Goal: Information Seeking & Learning: Learn about a topic

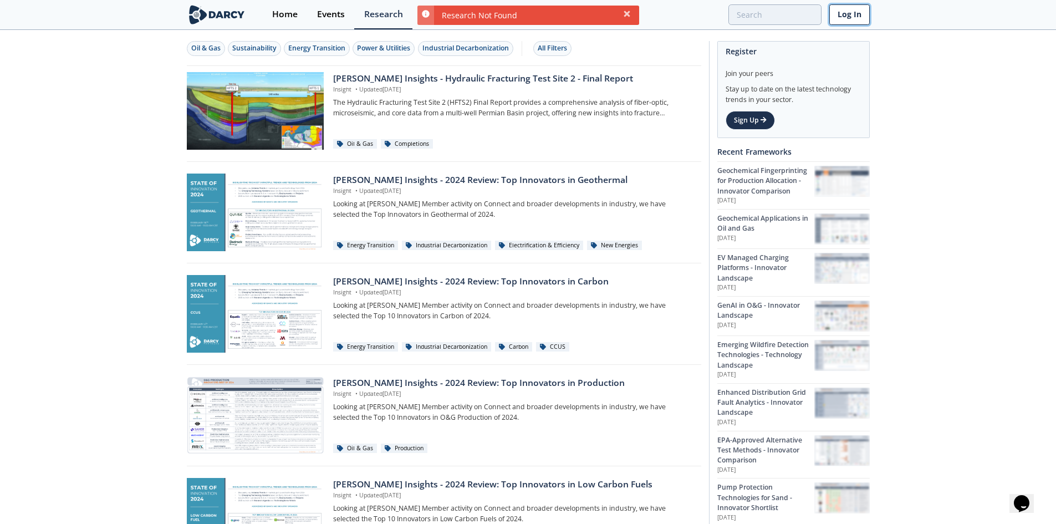
click at [850, 18] on link "Log In" at bounding box center [849, 14] width 40 height 21
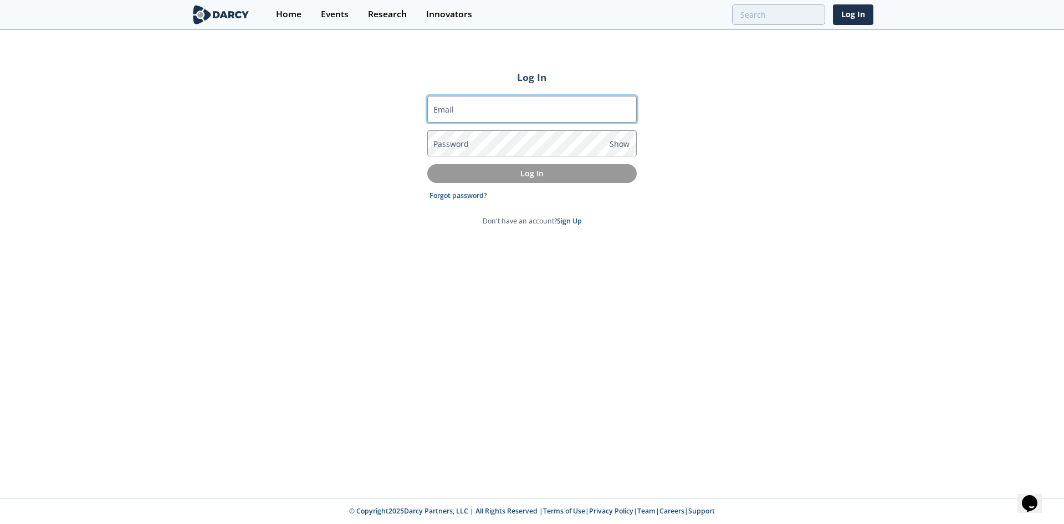
click at [479, 113] on input "Email" at bounding box center [532, 109] width 210 height 27
type input "sandeep.puskuru@rwe.com"
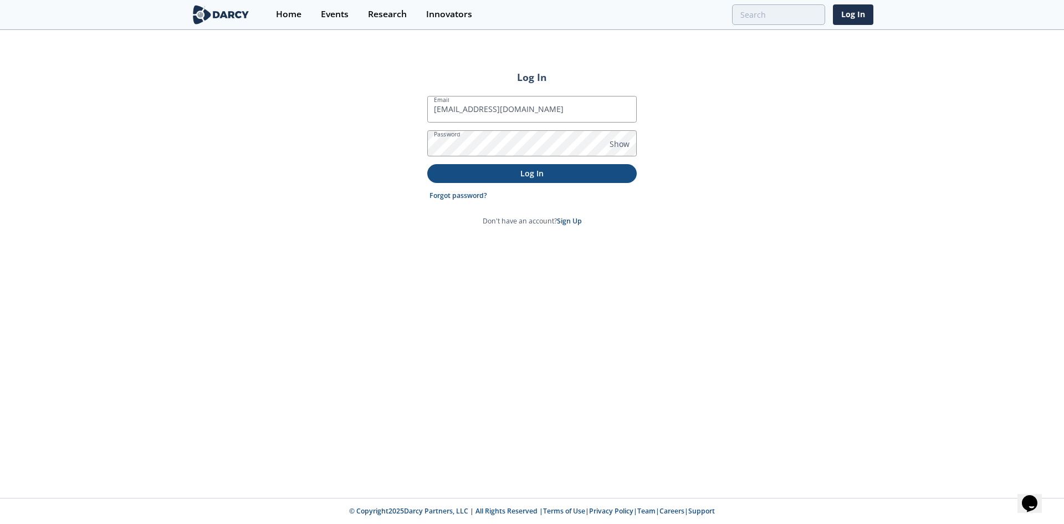
click at [538, 174] on p "Log In" at bounding box center [532, 173] width 194 height 12
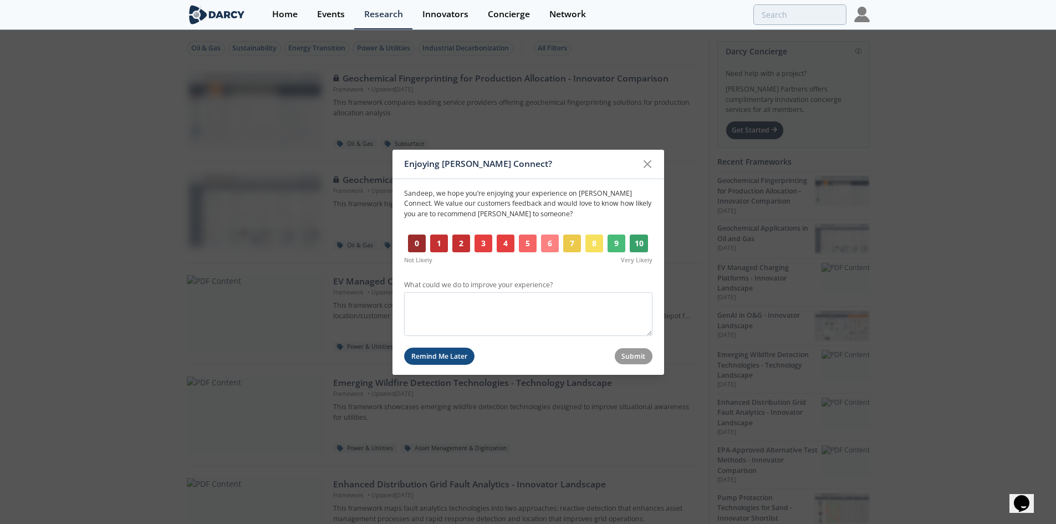
click at [446, 353] on button "Remind Me Later" at bounding box center [439, 356] width 71 height 17
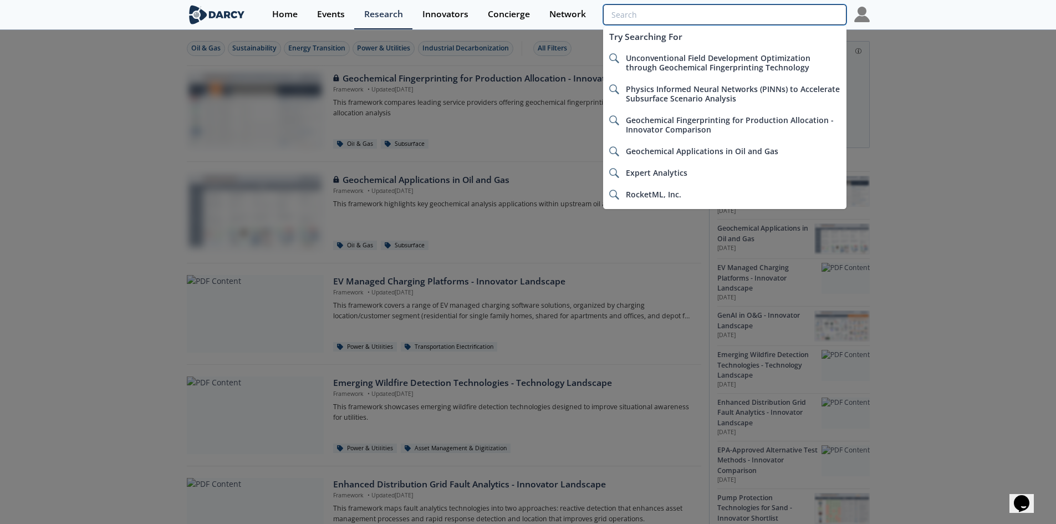
click at [780, 20] on input "search" at bounding box center [724, 14] width 243 height 21
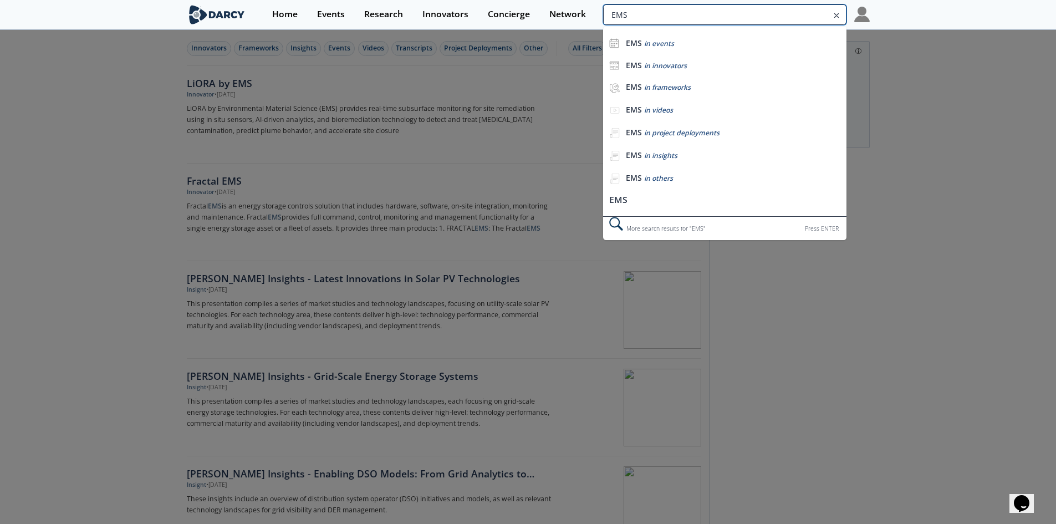
drag, startPoint x: 793, startPoint y: 16, endPoint x: 754, endPoint y: 17, distance: 38.8
click at [754, 17] on input "EMS" at bounding box center [724, 14] width 243 height 21
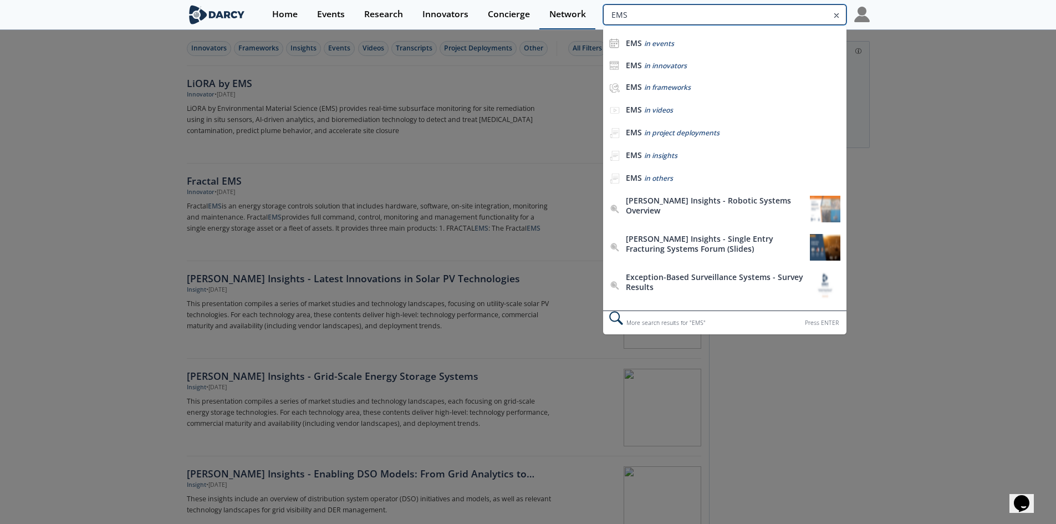
drag, startPoint x: 658, startPoint y: 21, endPoint x: 559, endPoint y: 18, distance: 99.3
click at [559, 18] on div "Home Events Research Innovators Concierge Network EMS EMS in events EMS in inno…" at bounding box center [565, 14] width 607 height 29
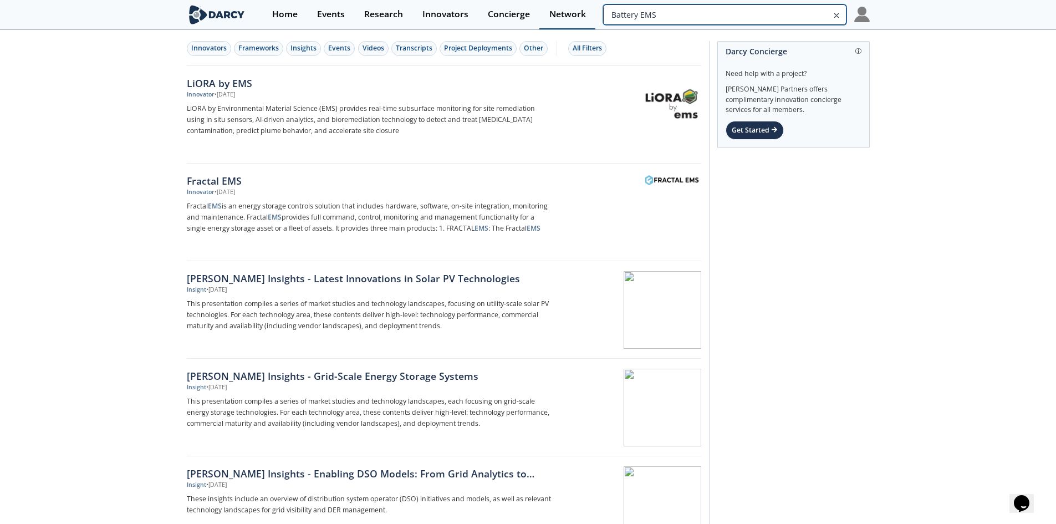
type input "Battery EMS"
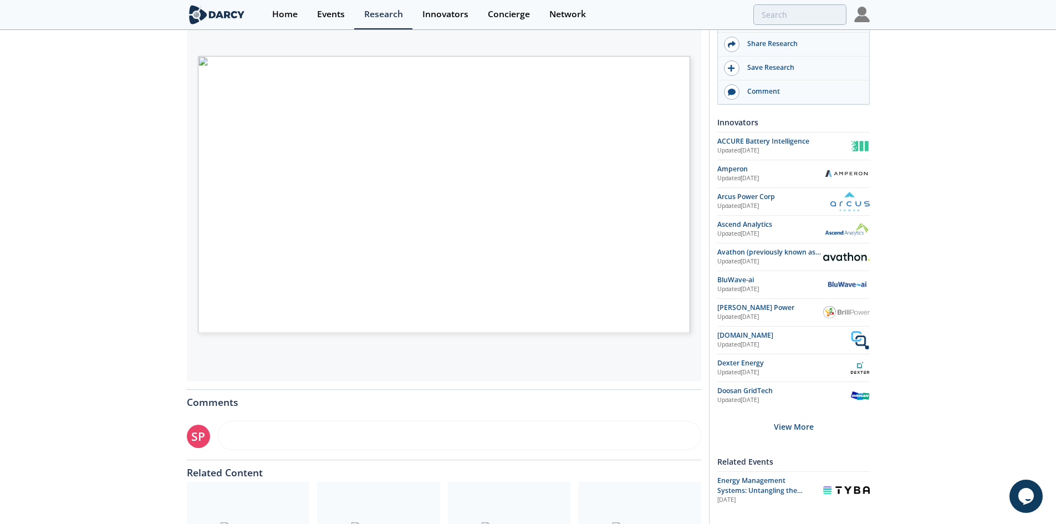
scroll to position [222, 0]
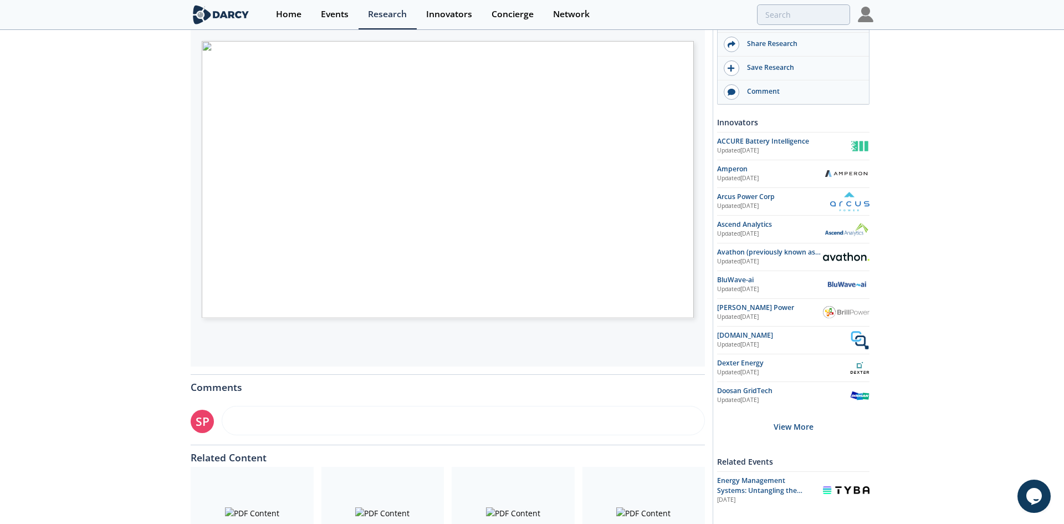
click at [414, 175] on span "Page 1" at bounding box center [851, 374] width 984 height 484
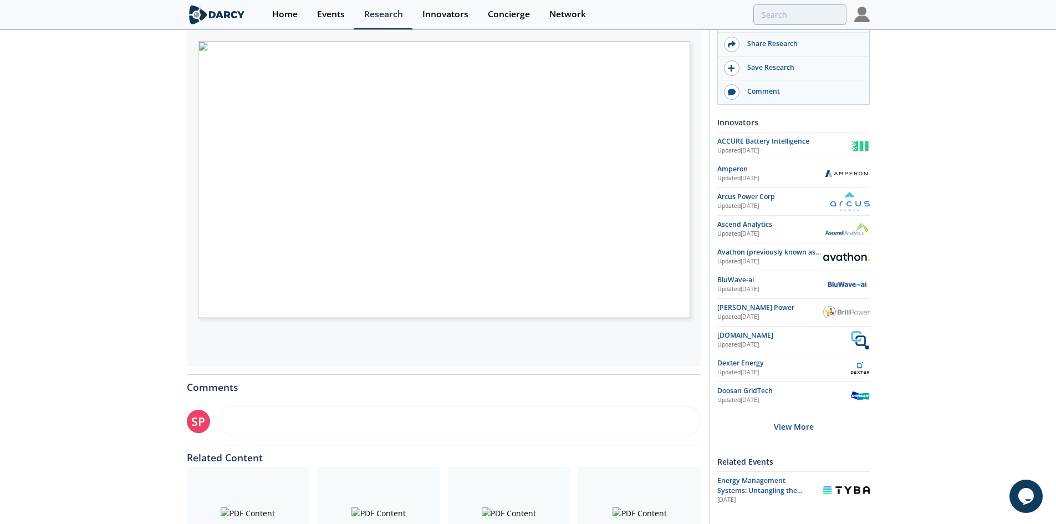
click at [952, 218] on div "Battery Energy Storage Management - Innovator Landscape Framework • Updated Dec…" at bounding box center [528, 210] width 1056 height 803
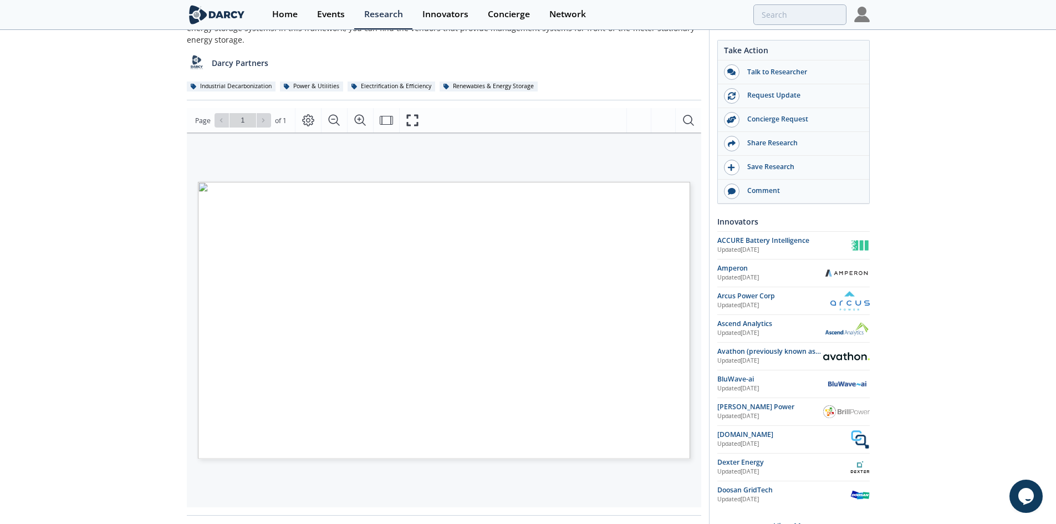
scroll to position [0, 0]
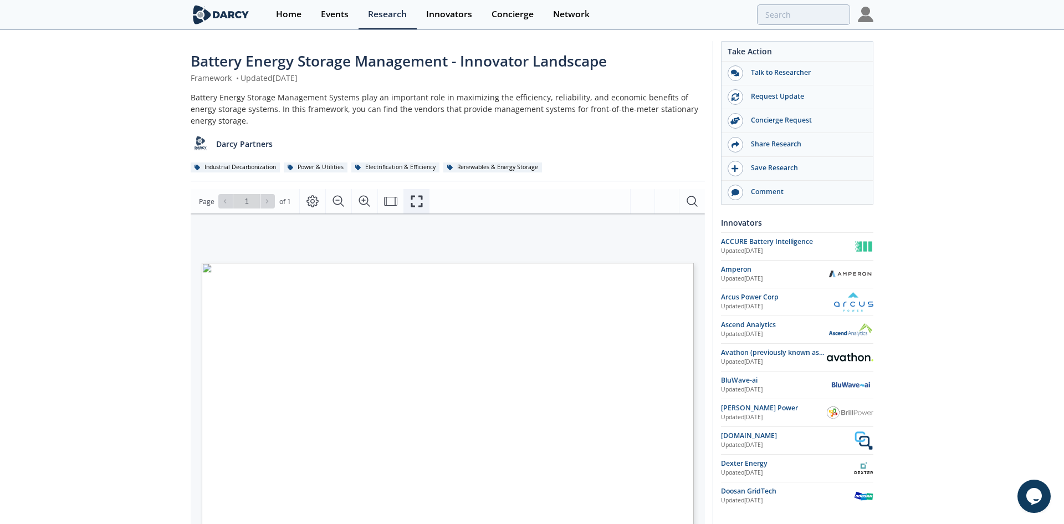
click at [418, 198] on icon "Fullscreen" at bounding box center [416, 201] width 13 height 13
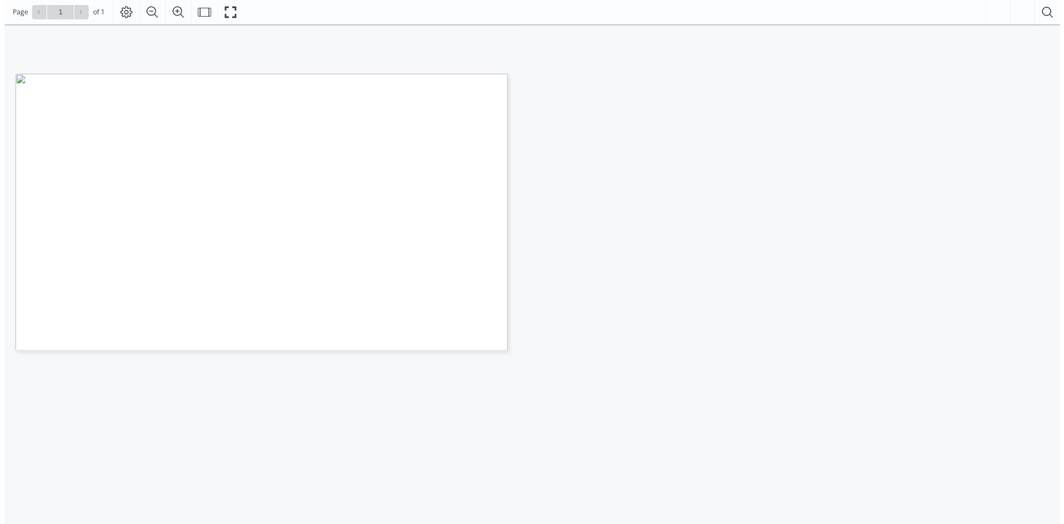
scroll to position [166, 0]
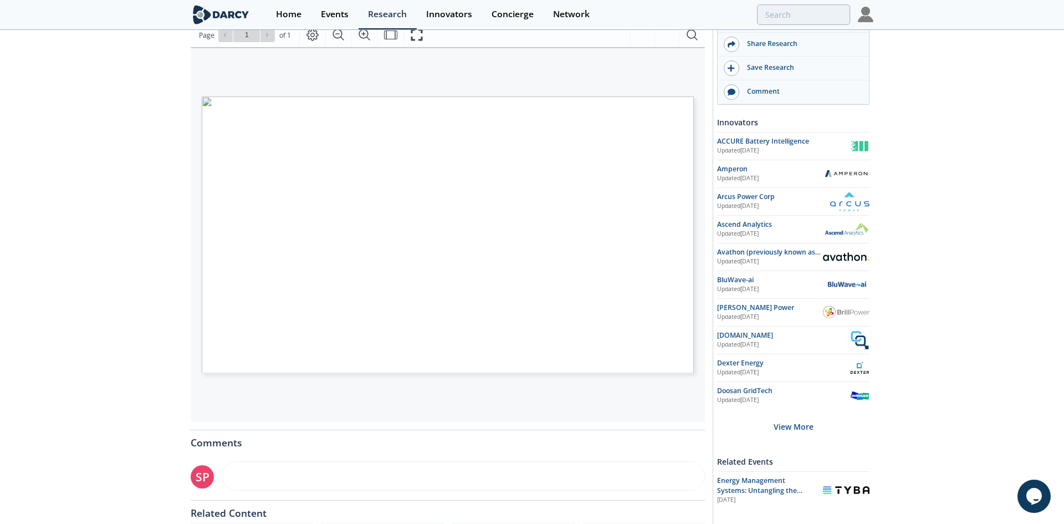
click at [420, 263] on span "Page 1" at bounding box center [851, 430] width 984 height 484
click at [417, 45] on button "Fullscreen" at bounding box center [417, 35] width 26 height 24
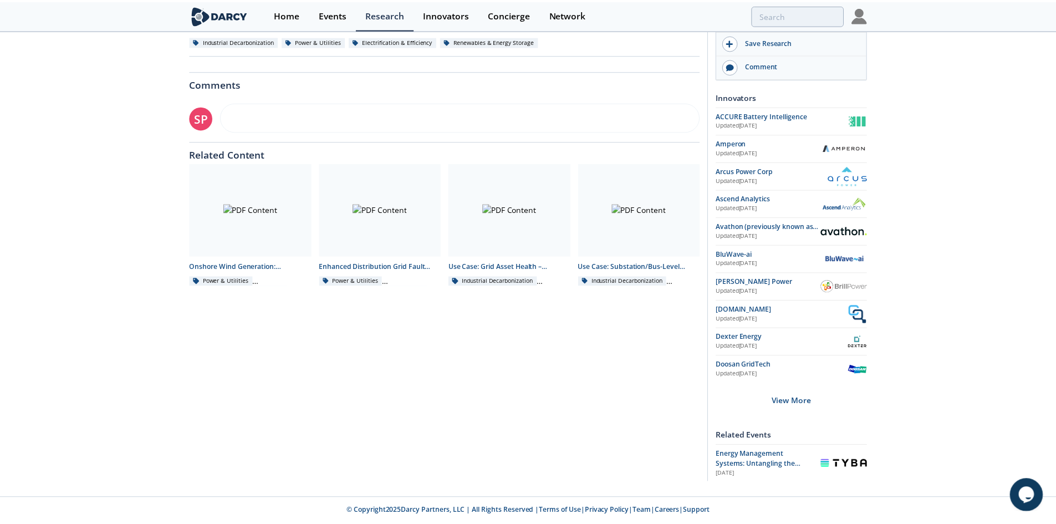
scroll to position [0, 0]
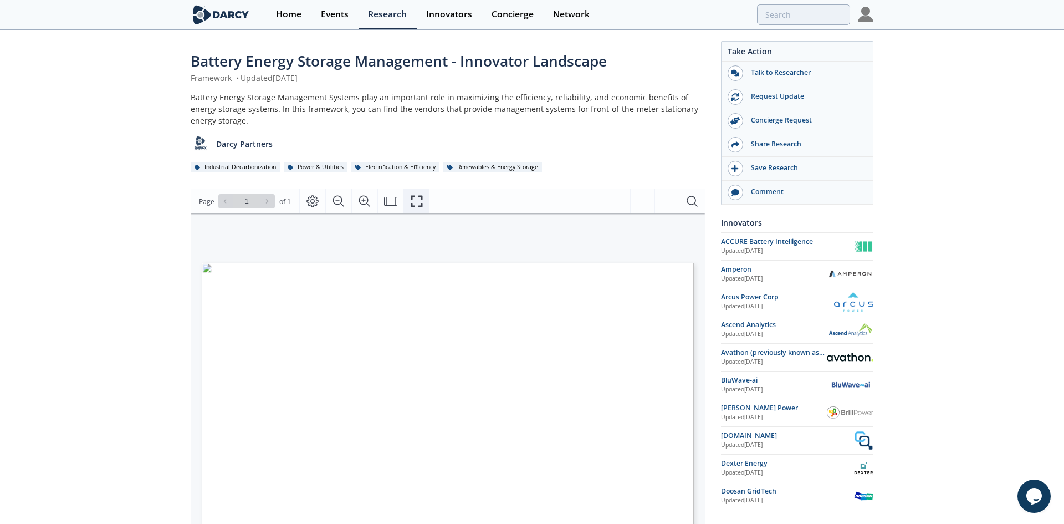
drag, startPoint x: 422, startPoint y: 201, endPoint x: 443, endPoint y: 266, distance: 68.2
click at [422, 201] on icon "Fullscreen" at bounding box center [416, 201] width 13 height 13
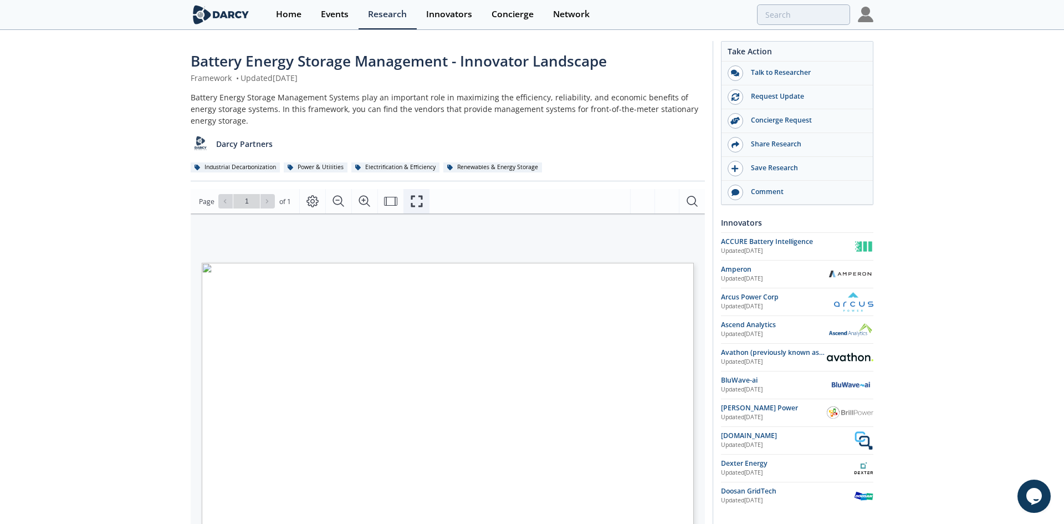
click at [421, 198] on icon "Fullscreen" at bounding box center [417, 202] width 12 height 12
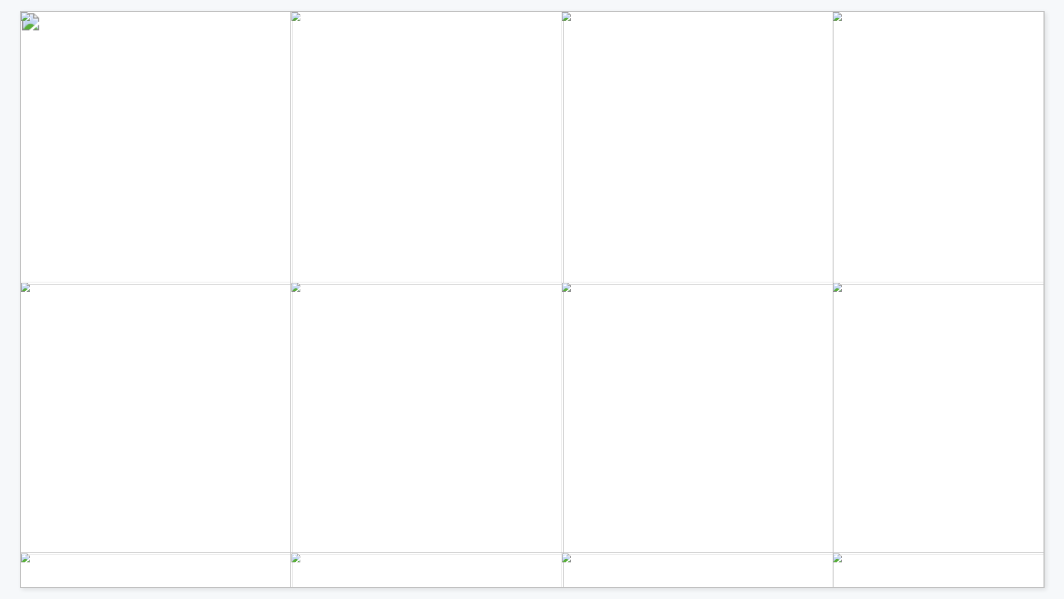
click at [451, 355] on span "E22 - Energy Storage Summit 2024" at bounding box center [447, 356] width 18 height 2
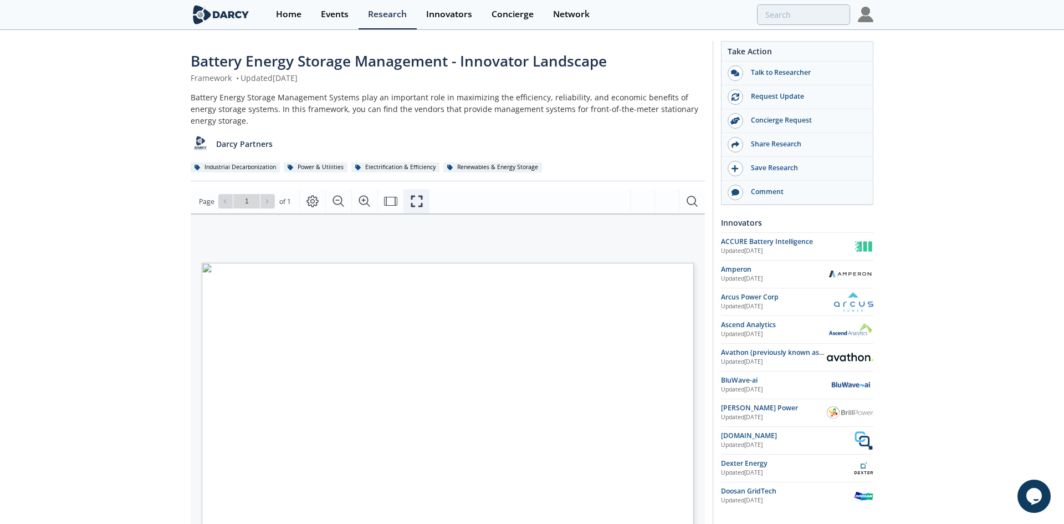
drag, startPoint x: 415, startPoint y: 191, endPoint x: 415, endPoint y: 239, distance: 48.2
click at [415, 191] on button "Fullscreen" at bounding box center [417, 201] width 26 height 24
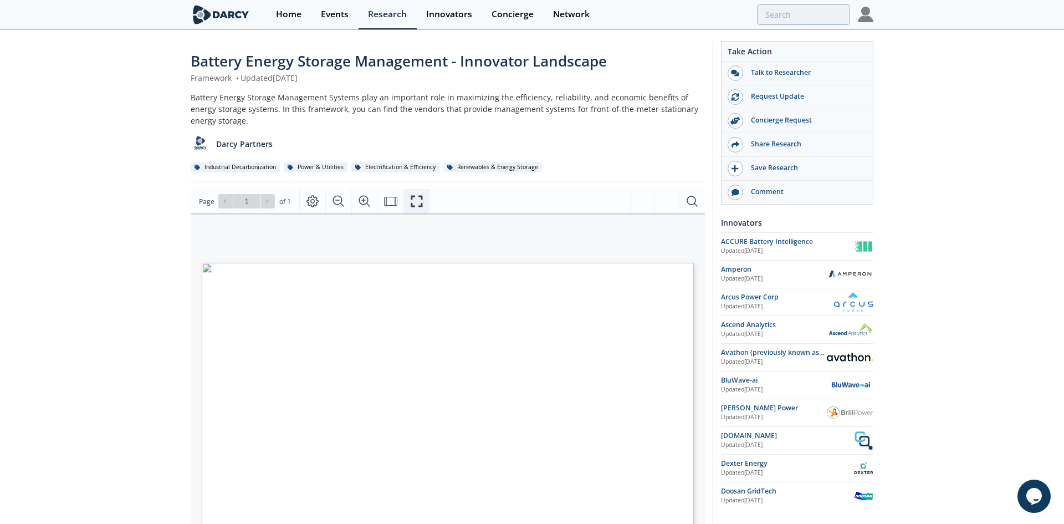
click at [417, 204] on icon "Fullscreen" at bounding box center [416, 201] width 13 height 13
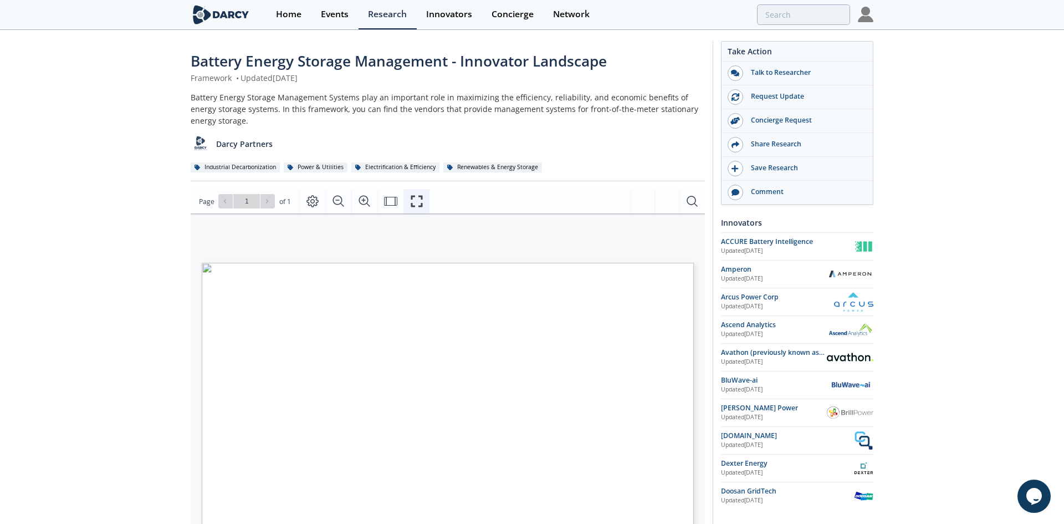
drag, startPoint x: 421, startPoint y: 200, endPoint x: 421, endPoint y: 248, distance: 48.2
click at [421, 200] on icon "Fullscreen" at bounding box center [417, 202] width 12 height 12
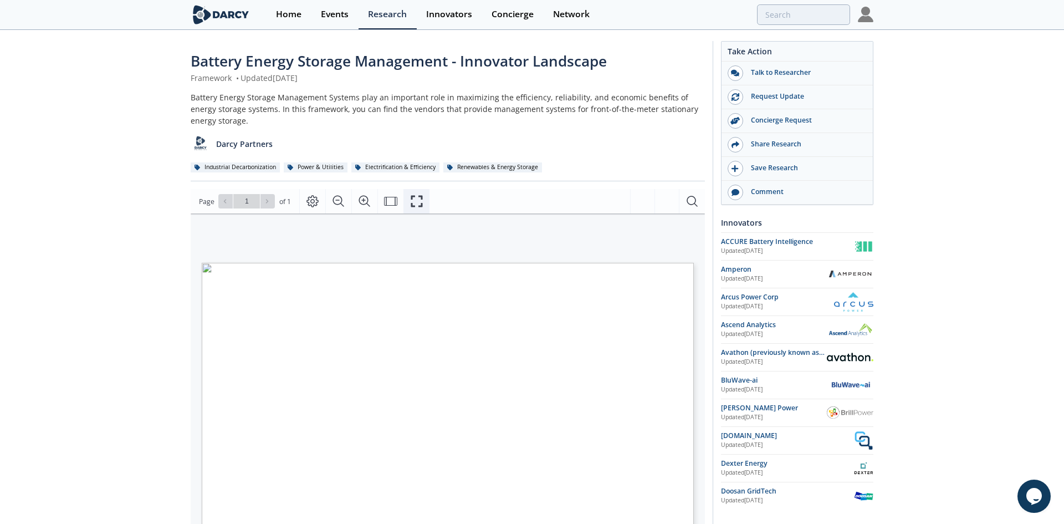
click at [420, 201] on icon "Fullscreen" at bounding box center [416, 201] width 13 height 13
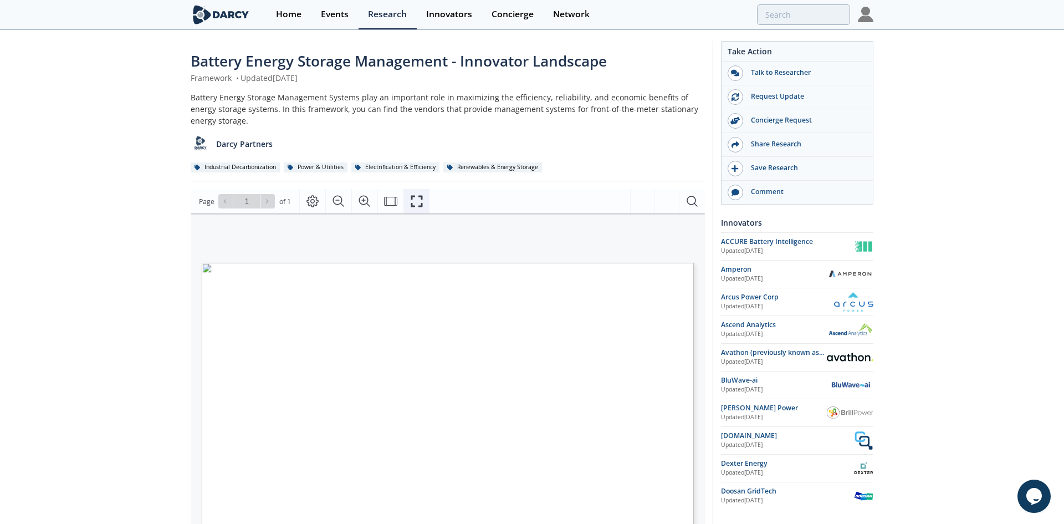
click at [413, 200] on icon "Fullscreen" at bounding box center [416, 201] width 13 height 13
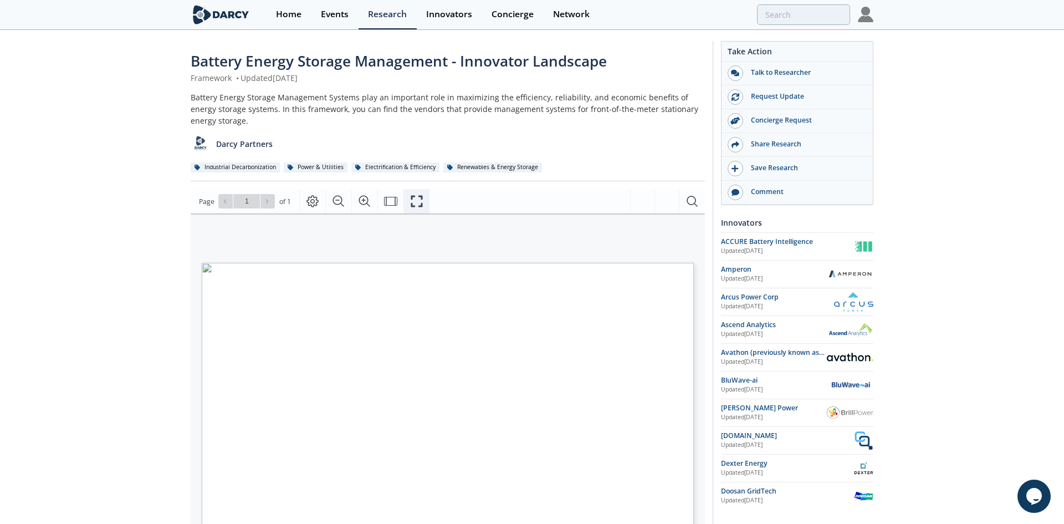
click at [415, 196] on icon "Fullscreen" at bounding box center [416, 201] width 13 height 13
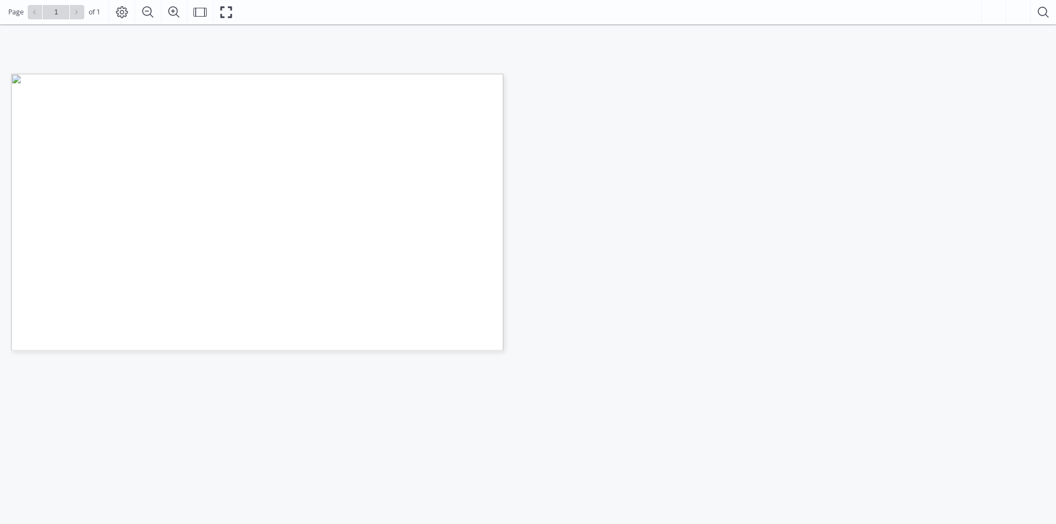
scroll to position [337, 0]
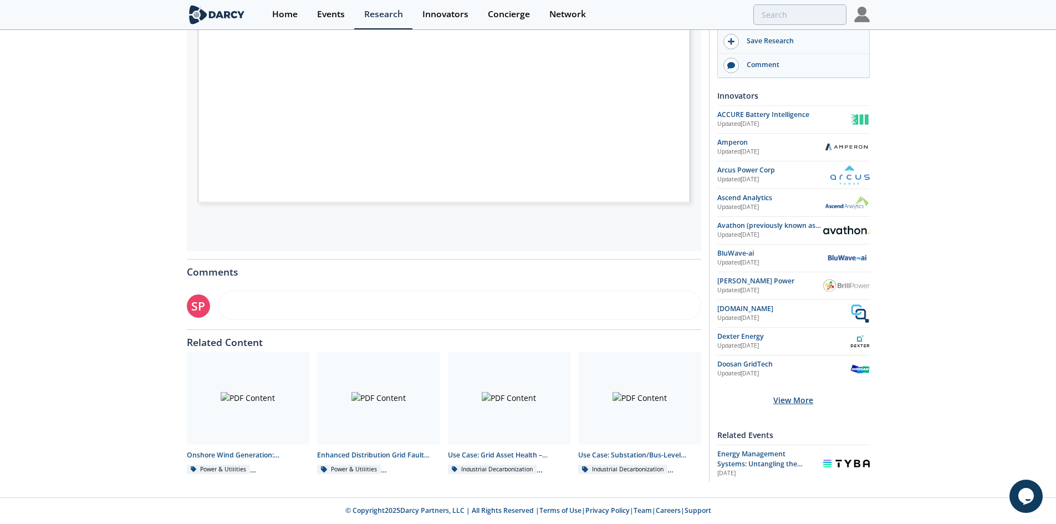
click at [792, 402] on div "View More" at bounding box center [793, 399] width 152 height 35
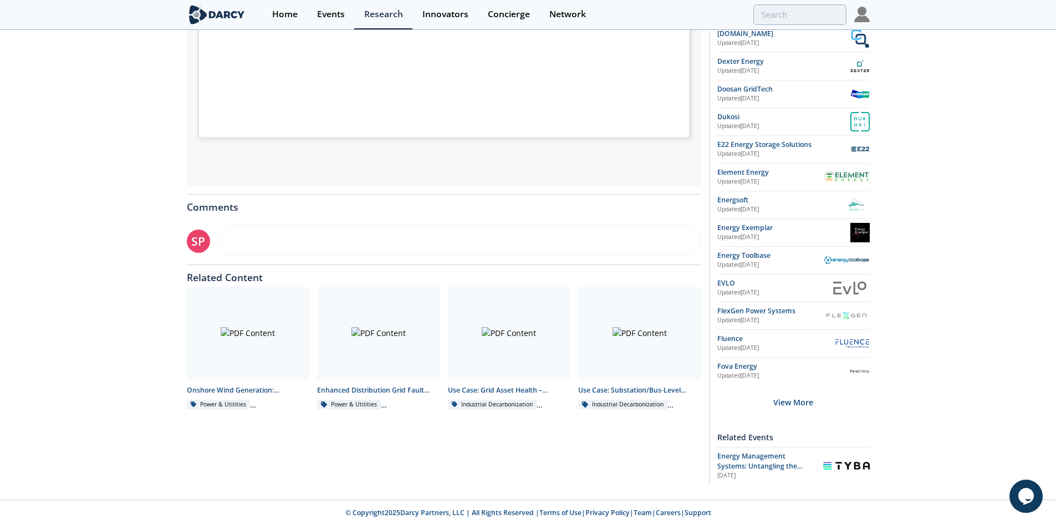
scroll to position [404, 0]
click at [802, 403] on div "View More" at bounding box center [793, 400] width 152 height 35
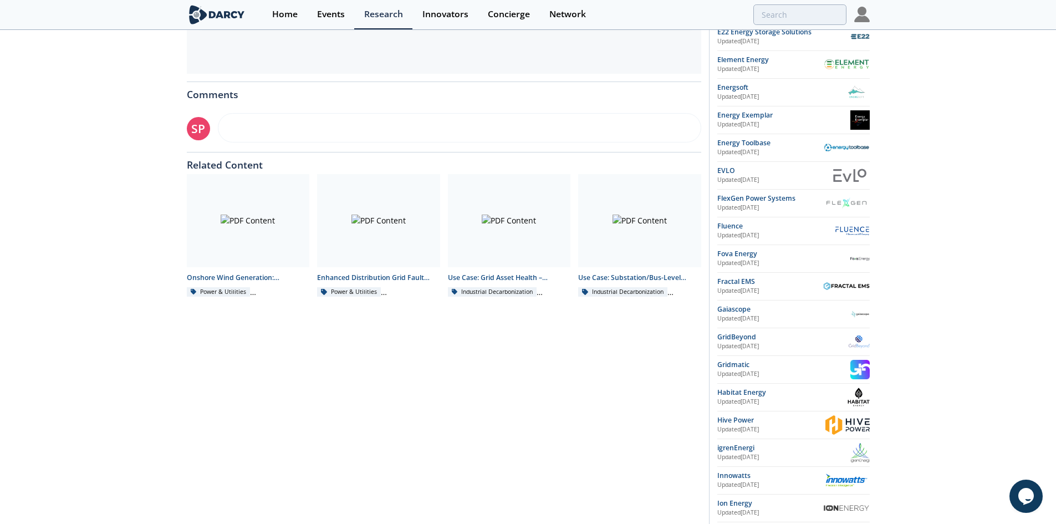
scroll to position [680, 0]
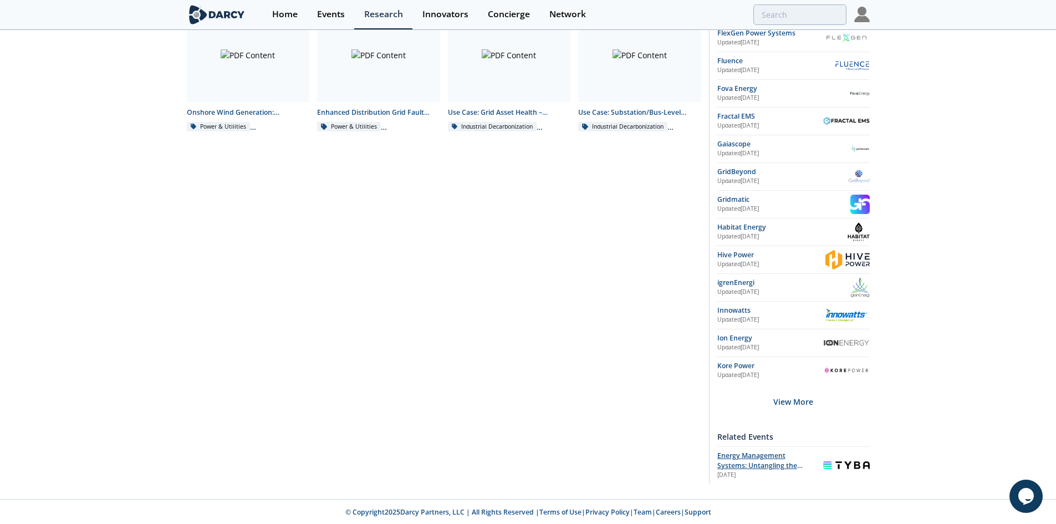
click at [773, 457] on span "Energy Management Systems: Untangling the Landscape" at bounding box center [759, 466] width 85 height 30
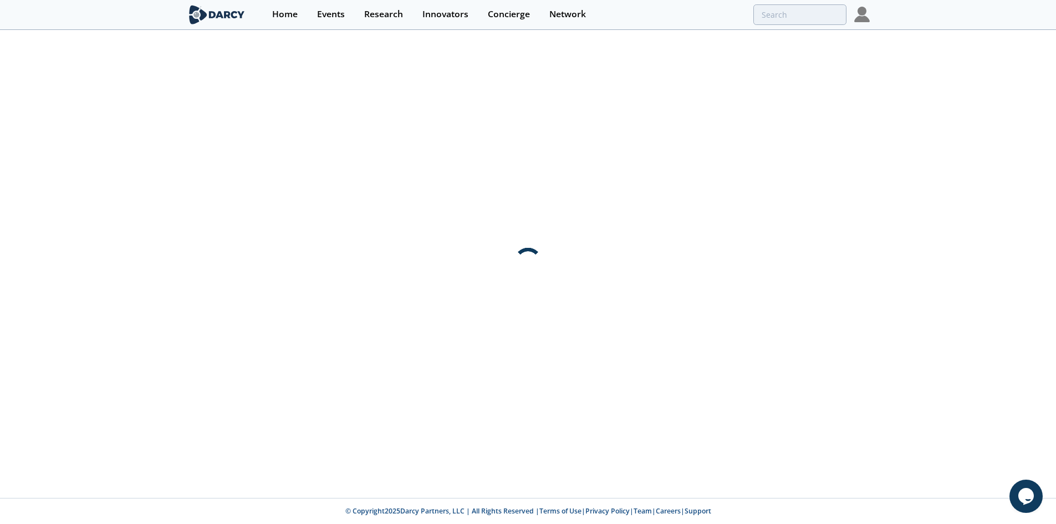
scroll to position [0, 0]
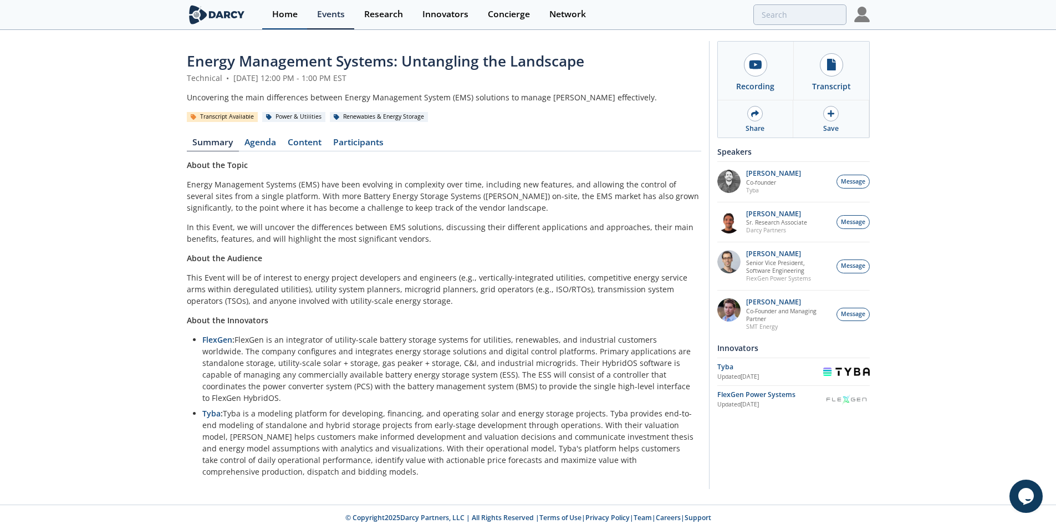
click at [291, 10] on div "Home" at bounding box center [284, 14] width 25 height 9
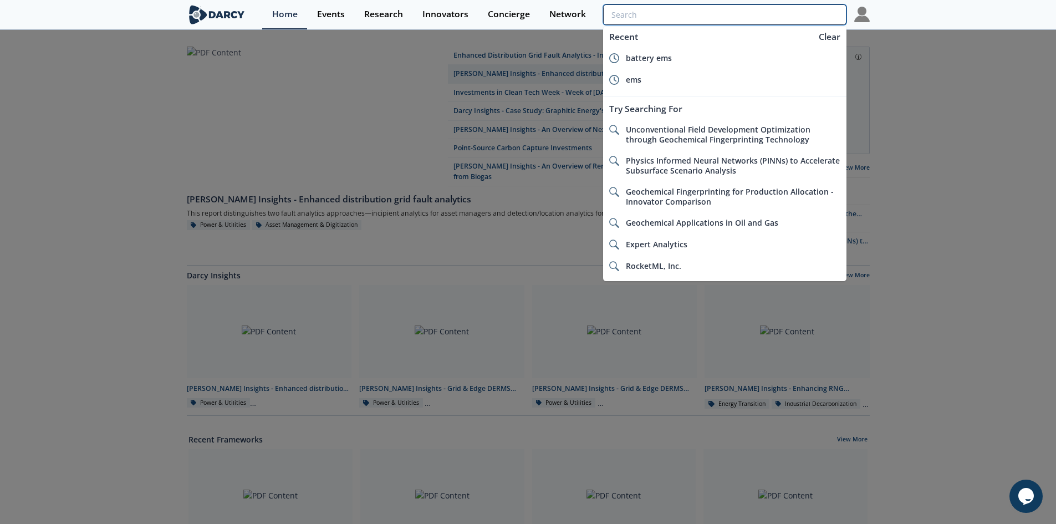
click at [767, 11] on input "search" at bounding box center [724, 14] width 243 height 21
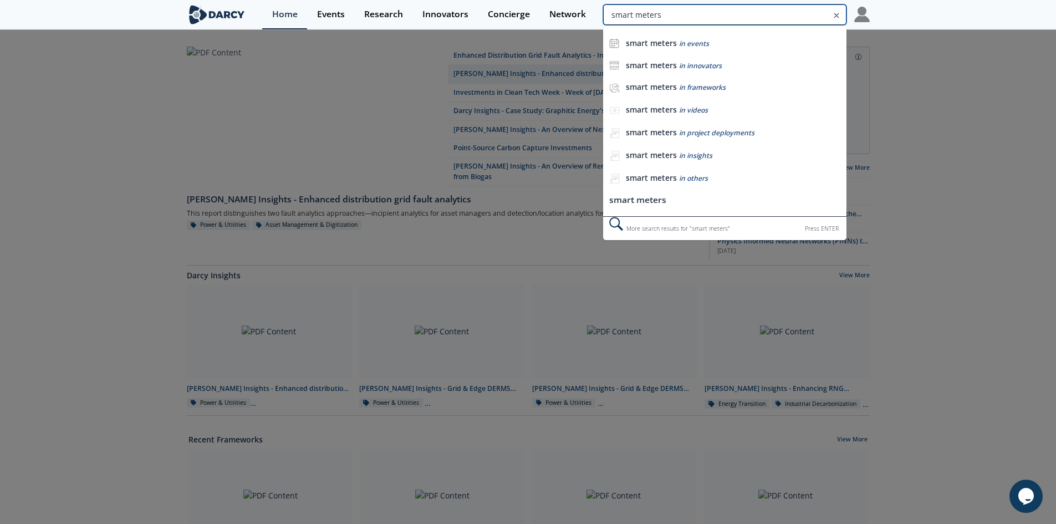
type input "smart meters"
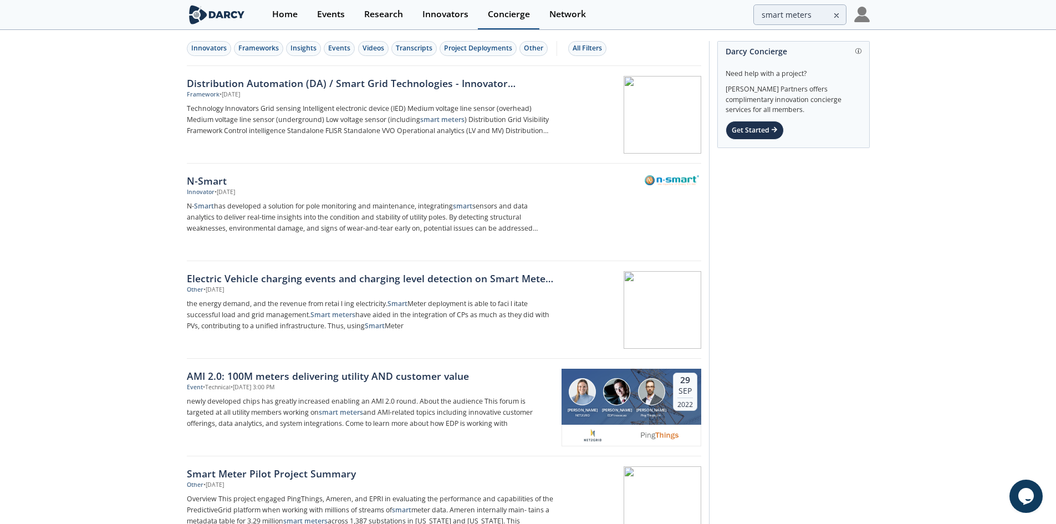
click at [515, 14] on div "Concierge" at bounding box center [509, 14] width 42 height 9
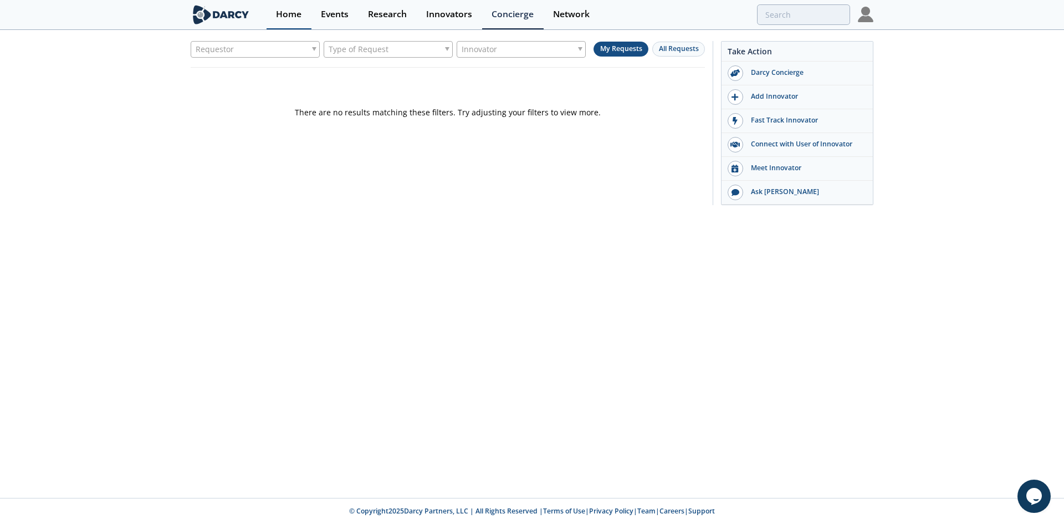
click at [280, 18] on div "Home" at bounding box center [288, 14] width 25 height 9
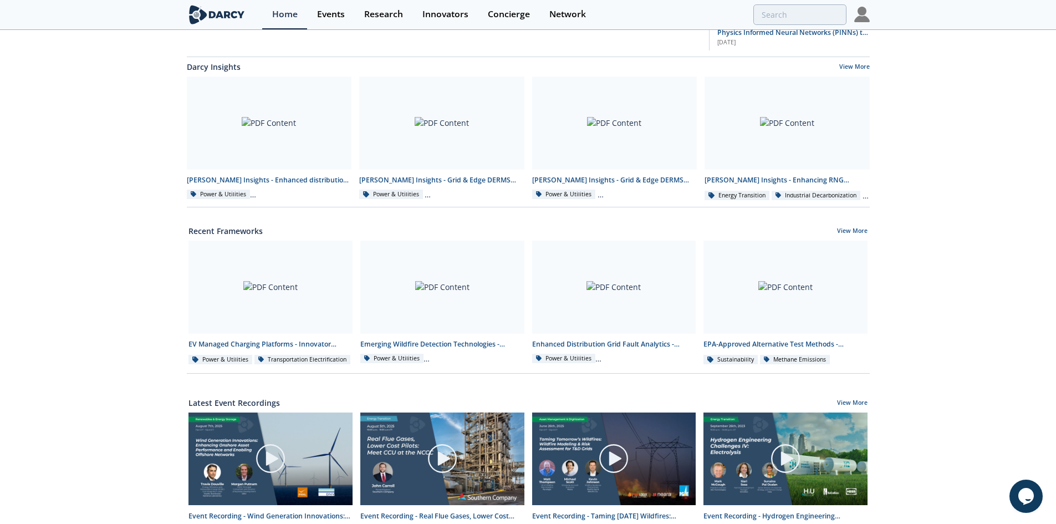
scroll to position [222, 0]
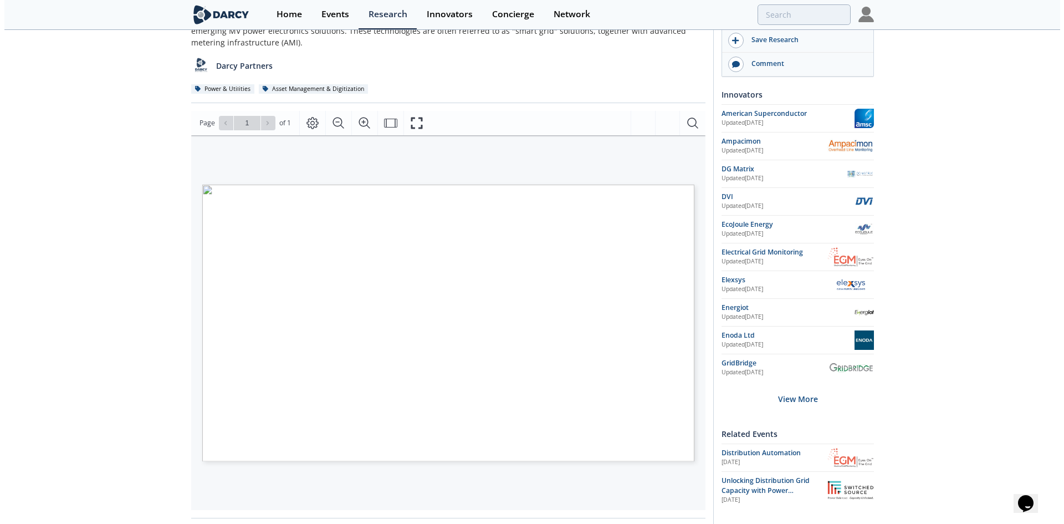
scroll to position [166, 0]
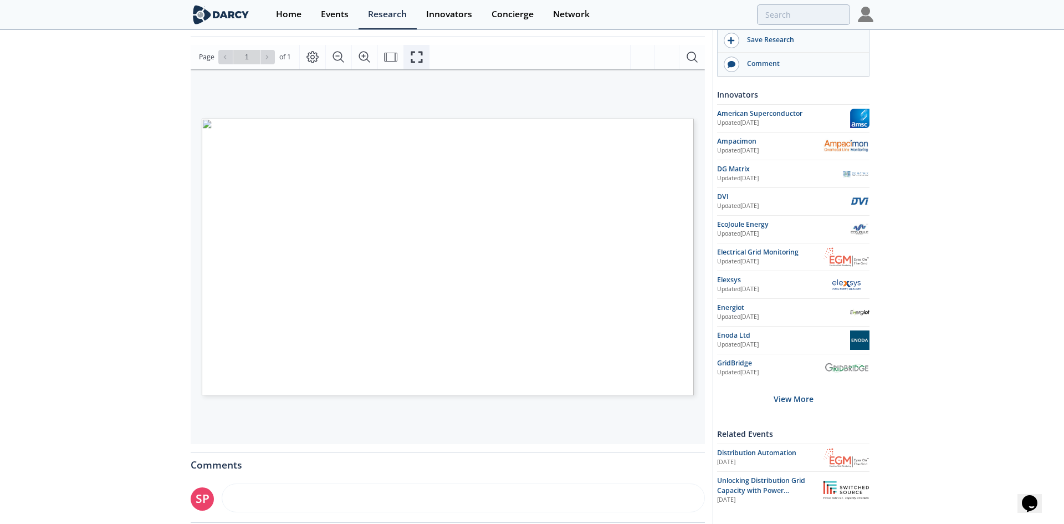
click at [416, 54] on icon "Fullscreen" at bounding box center [416, 56] width 13 height 13
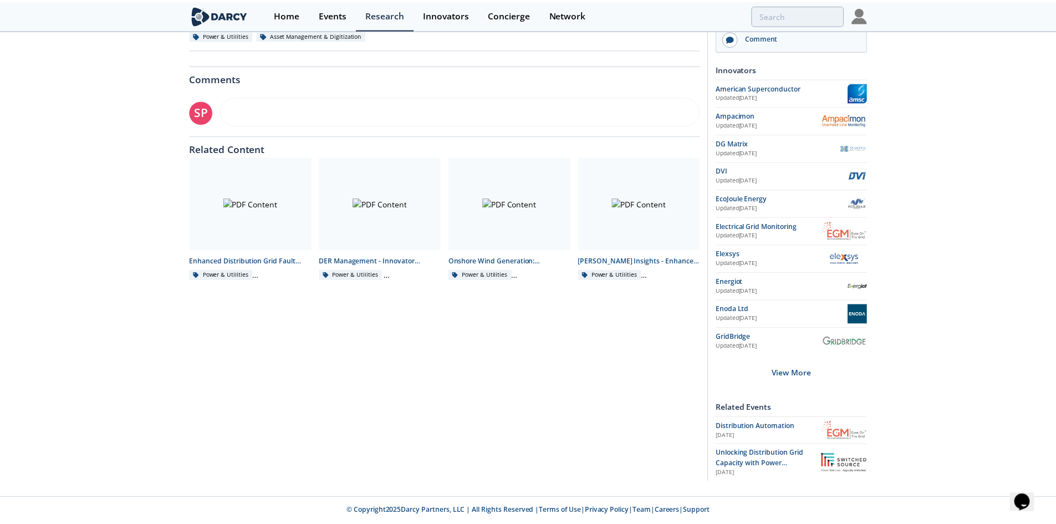
scroll to position [0, 0]
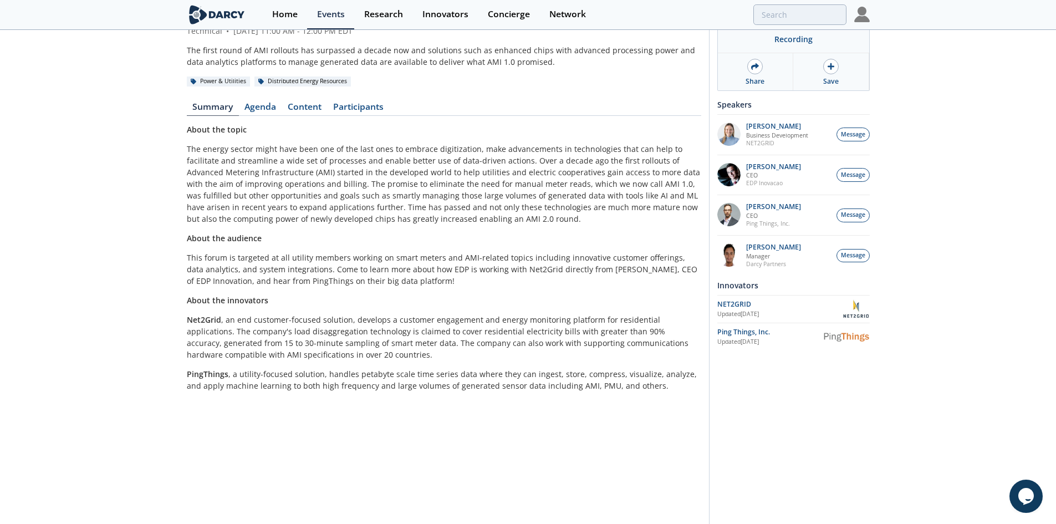
scroll to position [111, 0]
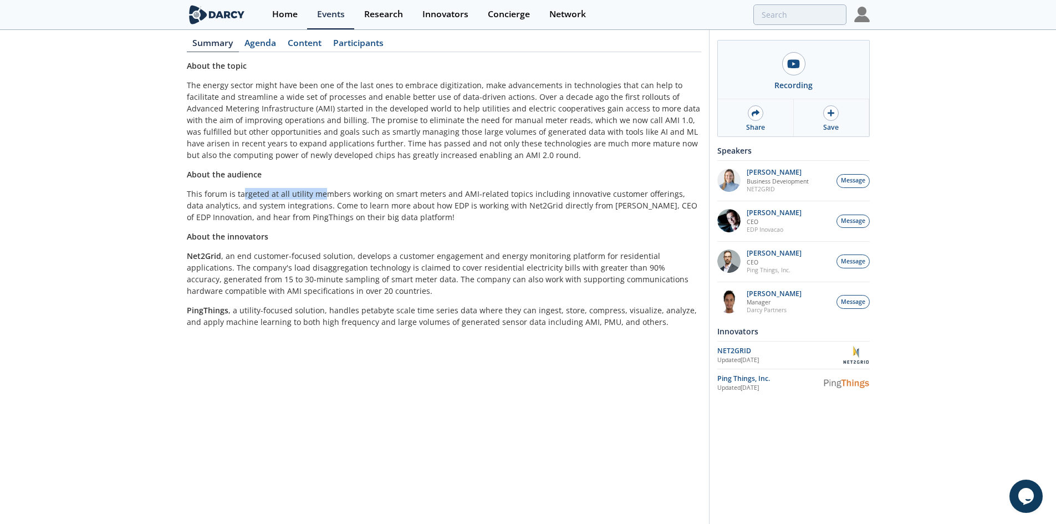
drag, startPoint x: 243, startPoint y: 199, endPoint x: 321, endPoint y: 197, distance: 78.2
click at [321, 197] on p "This forum is targeted at all utility members working on smart meters and AMI-r…" at bounding box center [444, 205] width 514 height 35
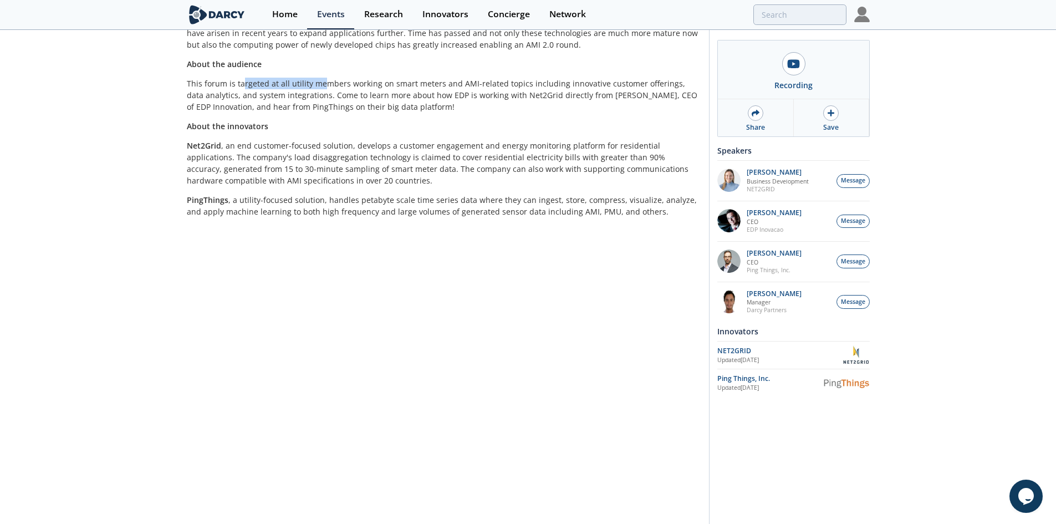
scroll to position [208, 0]
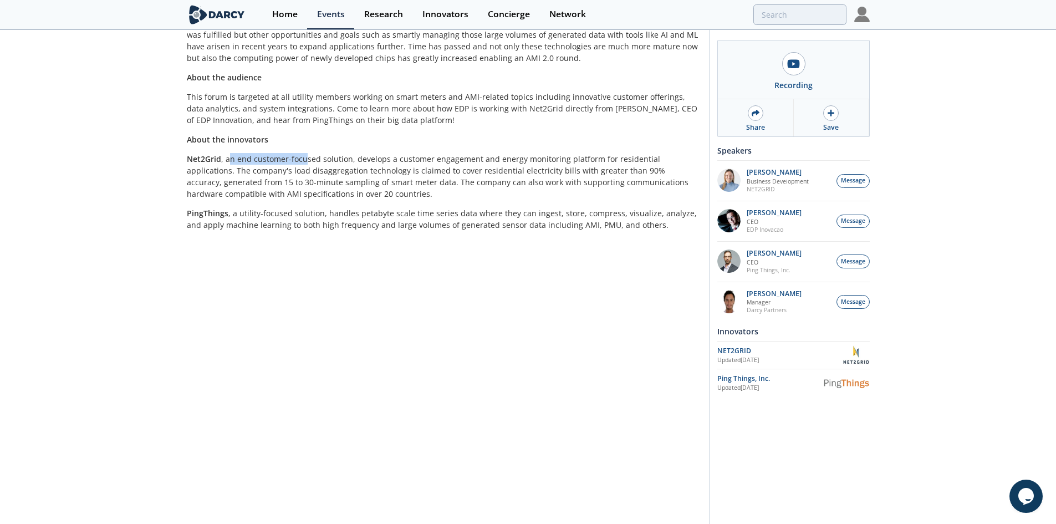
drag, startPoint x: 229, startPoint y: 158, endPoint x: 303, endPoint y: 160, distance: 73.7
click at [303, 160] on p "Net2Grid , an end customer-focused solution, develops a customer engagement and…" at bounding box center [444, 176] width 514 height 47
click at [331, 187] on p "Net2Grid , an end customer-focused solution, develops a customer engagement and…" at bounding box center [444, 176] width 514 height 47
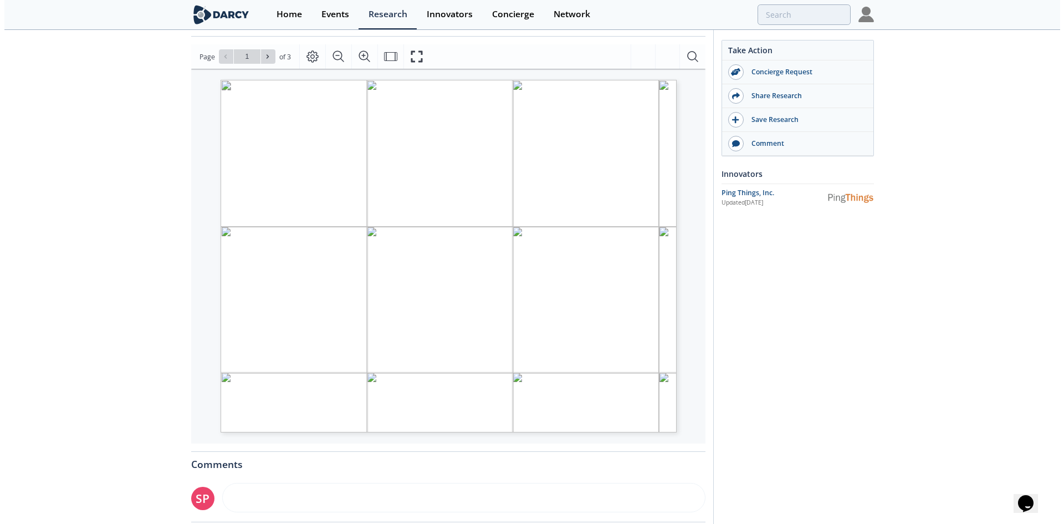
scroll to position [55, 0]
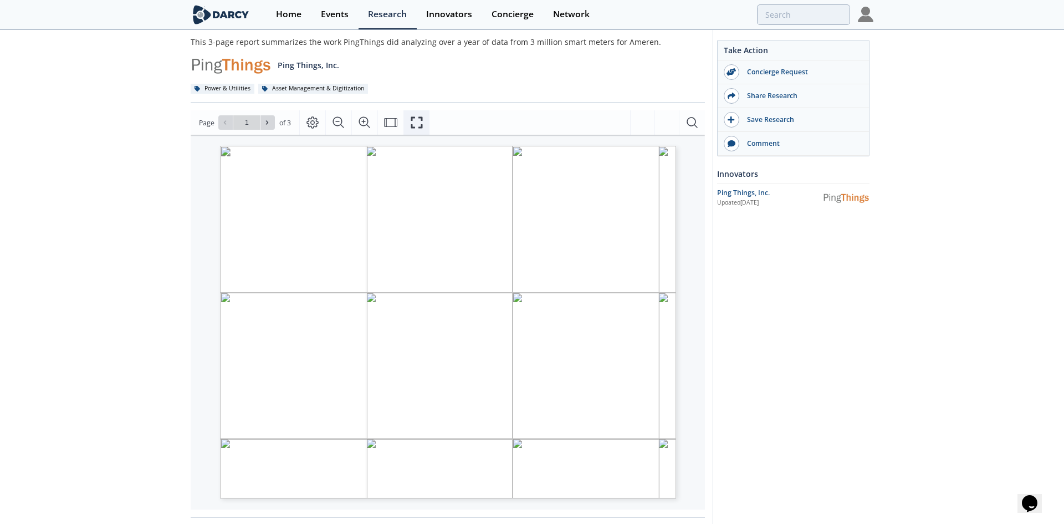
click at [420, 119] on icon "Fullscreen" at bounding box center [417, 123] width 12 height 12
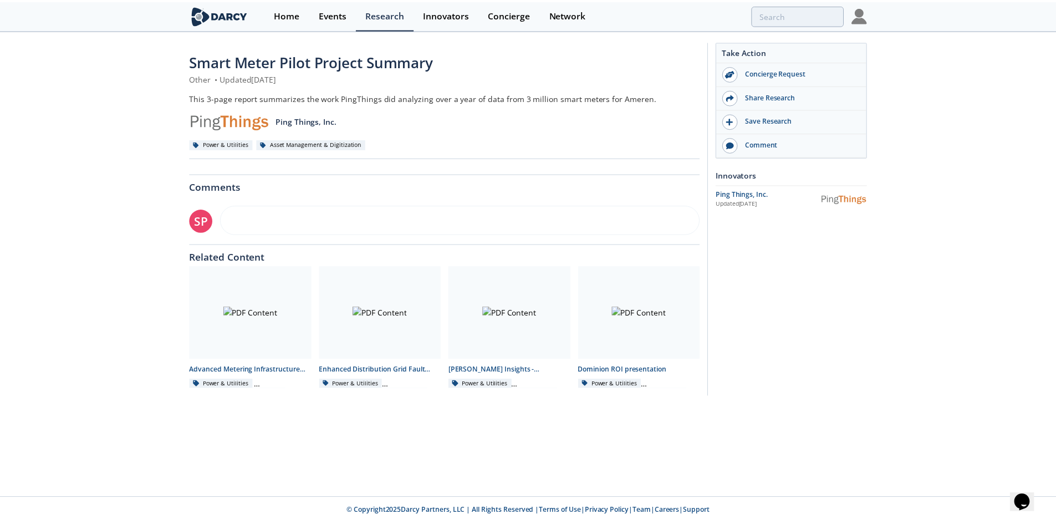
scroll to position [0, 0]
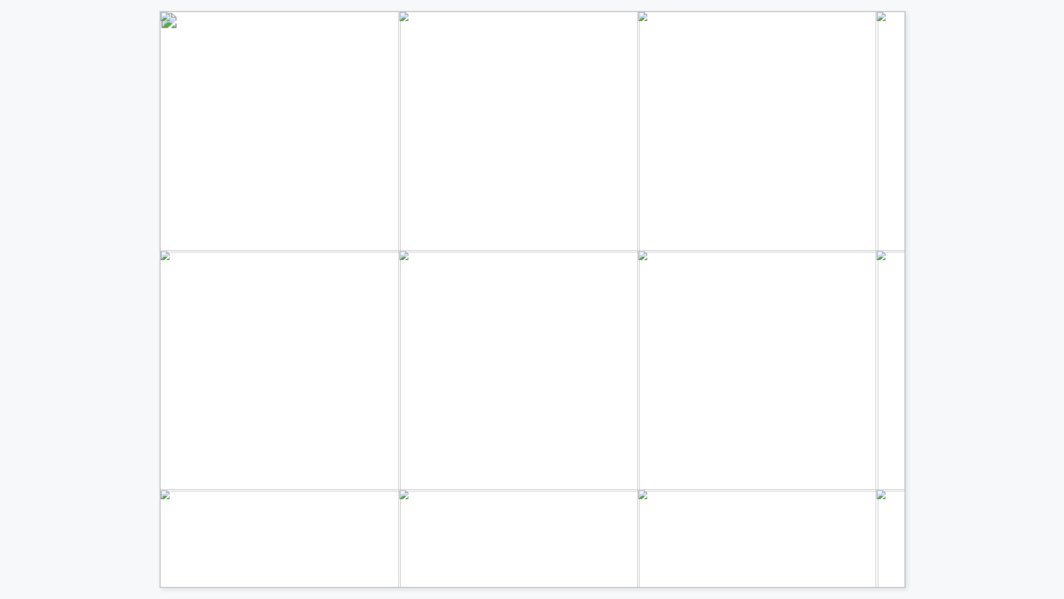
click at [201, 204] on span "Startup" at bounding box center [211, 200] width 50 height 21
click at [213, 266] on span "Ameren" at bounding box center [211, 272] width 52 height 20
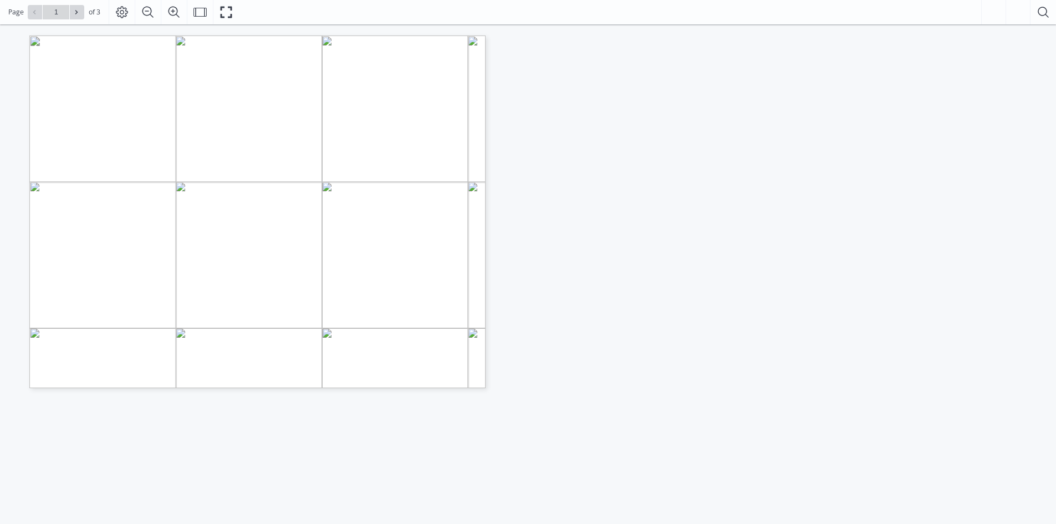
scroll to position [166, 0]
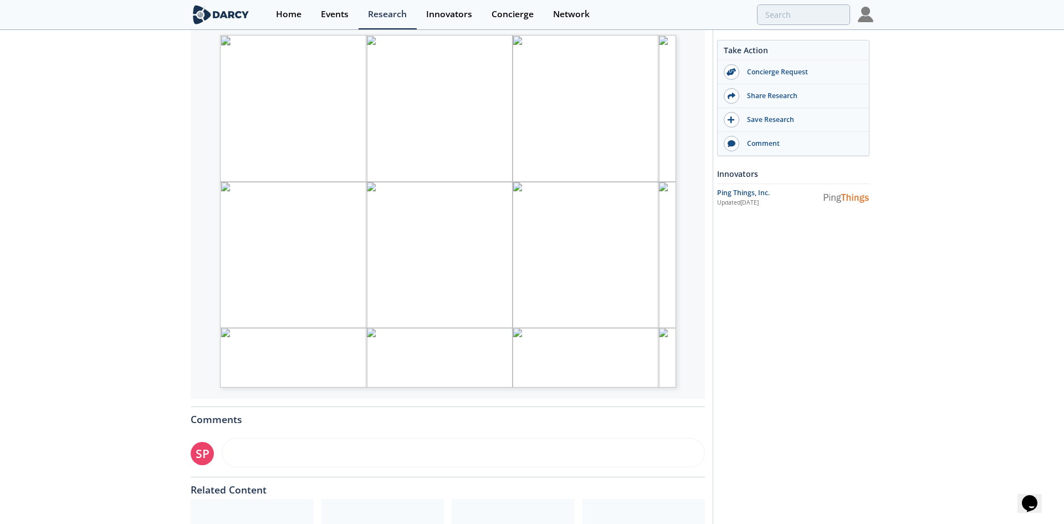
click at [597, 338] on span "for correcting mis-specified phase designations and" at bounding box center [589, 337] width 128 height 7
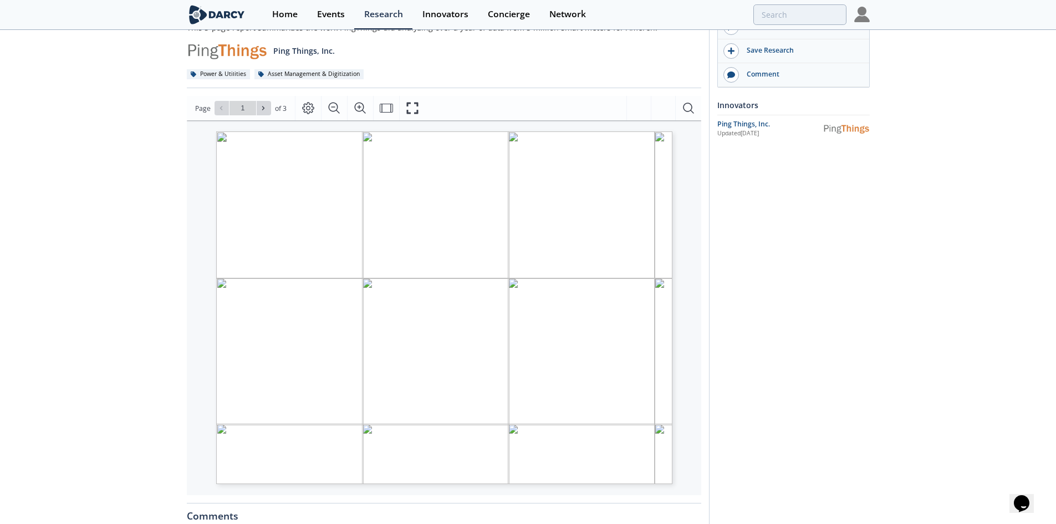
scroll to position [0, 0]
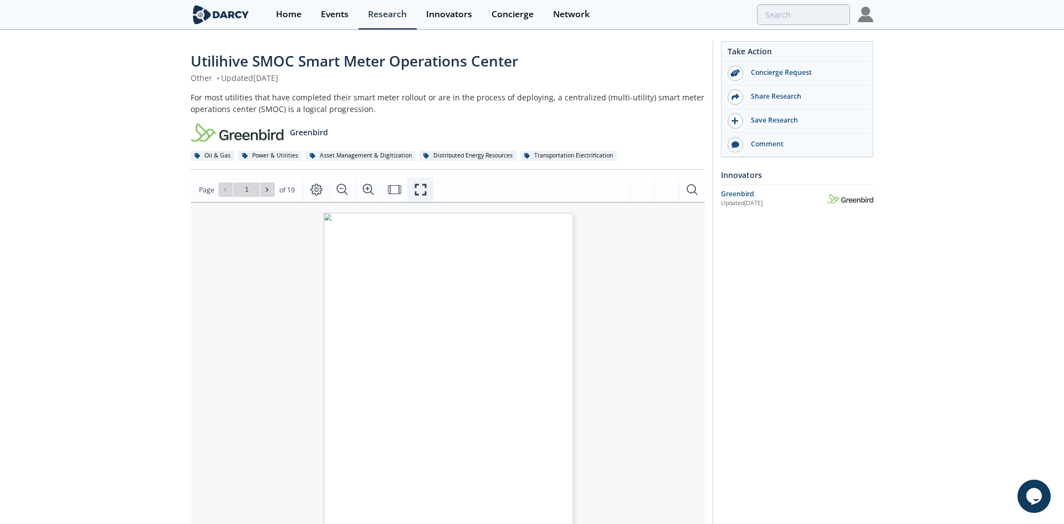
click at [407, 191] on button "Fullscreen" at bounding box center [420, 189] width 26 height 24
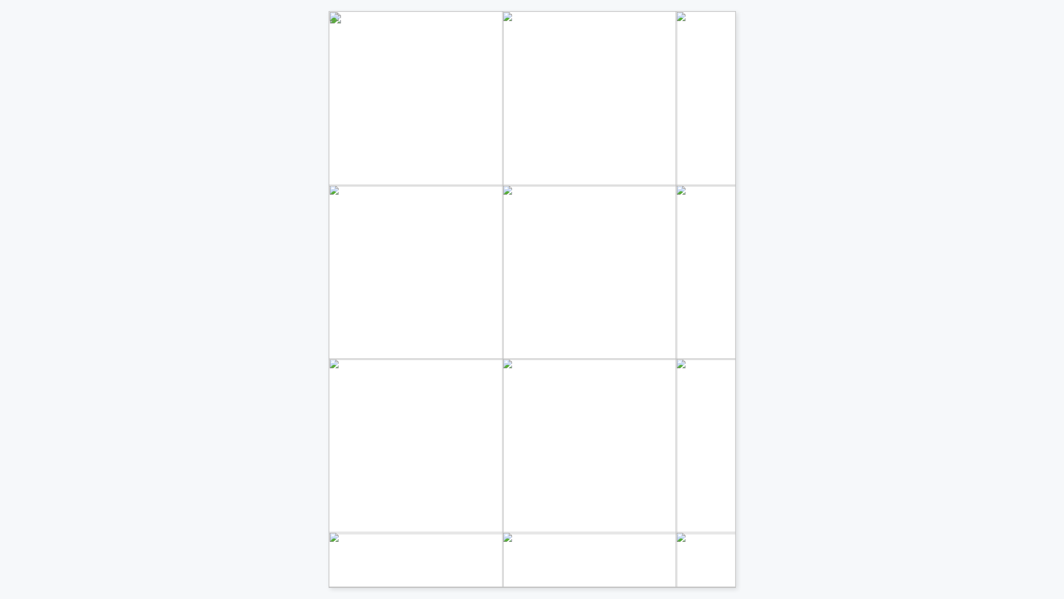
click at [775, 219] on div "Utilihive SMOC Smart Meter Operations Center Introduction - - - - For most util…" at bounding box center [532, 294] width 1064 height 588
click at [249, 289] on div "Solution purpose - - - Utilihive SMOC offers smart metering op erational teams …" at bounding box center [209, 294] width 418 height 588
click at [253, 288] on div "Utilihive SMOC Smart Meter Operations Center Introduction - - - - For most util…" at bounding box center [209, 294] width 418 height 588
click at [785, 359] on div "Utilihive SMOC Smart Meter Operations Center Introduction - - - - For most util…" at bounding box center [532, 294] width 1064 height 588
click at [785, 358] on div "Solution purpose - - - Utilihive SMOC offers smart metering op erational teams …" at bounding box center [532, 294] width 1064 height 588
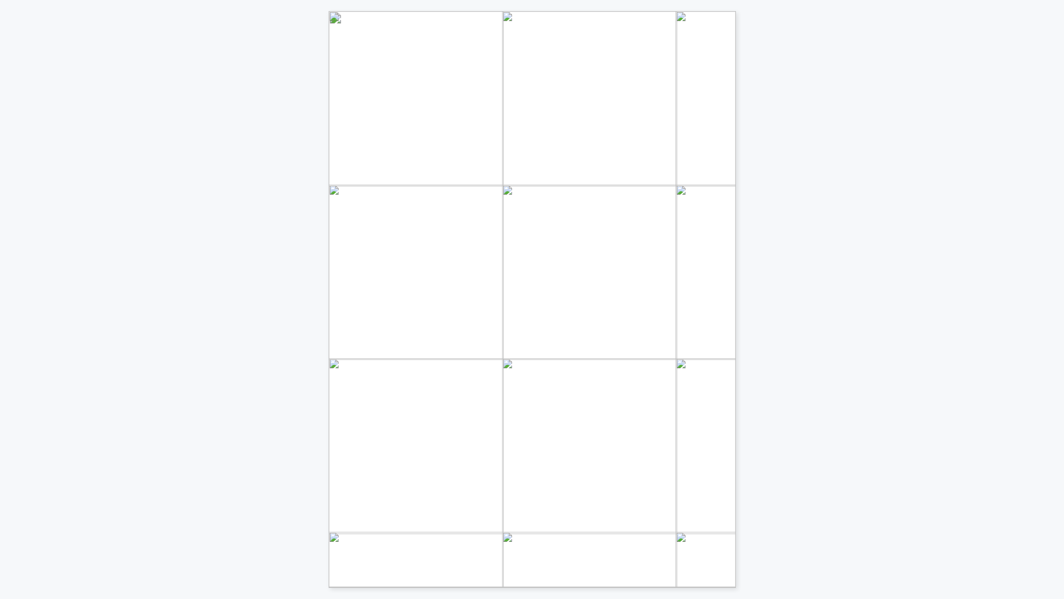
click at [784, 358] on div "Table of Contents Overview Page 1-2: • Introduction • Solution Purpose Key Comp…" at bounding box center [532, 294] width 1064 height 588
click at [784, 358] on div "Key Components Rollout and installation Monitoring - As utilities look to their…" at bounding box center [532, 294] width 1064 height 588
click at [784, 358] on div "Key Components - Utilihive SMOC alerts users to any installation challenges, di…" at bounding box center [532, 294] width 1064 height 588
click at [784, 358] on div "Key Components AMI Monitoring and Communication Management As utilities deploy …" at bounding box center [532, 294] width 1064 height 588
click at [784, 358] on div "Key Components Insight and Transparency of the grid - Utilities understand that…" at bounding box center [532, 294] width 1064 height 588
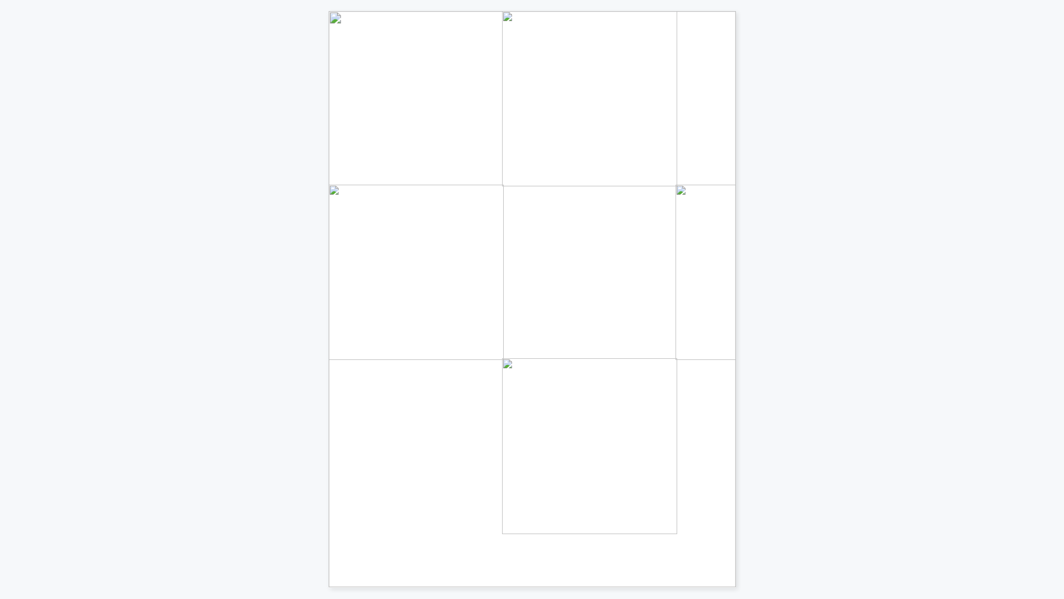
click at [784, 358] on div "Key Components Utilihive MonAMI gives authorized users and operators different …" at bounding box center [532, 294] width 1064 height 588
click at [784, 358] on div "Key Components KPI Monitoring of the Metering Value Chain - - Utilities are mov…" at bounding box center [532, 294] width 1064 height 588
click at [784, 358] on div "Key Components Utilihive SMOC uses log data from interconnected systems such as…" at bounding box center [532, 294] width 1064 height 588
click at [784, 358] on div "Key Components IT Operations and Integration Monitoring - Utilities undergoing …" at bounding box center [532, 294] width 1064 height 588
click at [784, 358] on div "Key Components - Utilihive Heartbeat provides the best unified monitoring envir…" at bounding box center [532, 294] width 1064 height 588
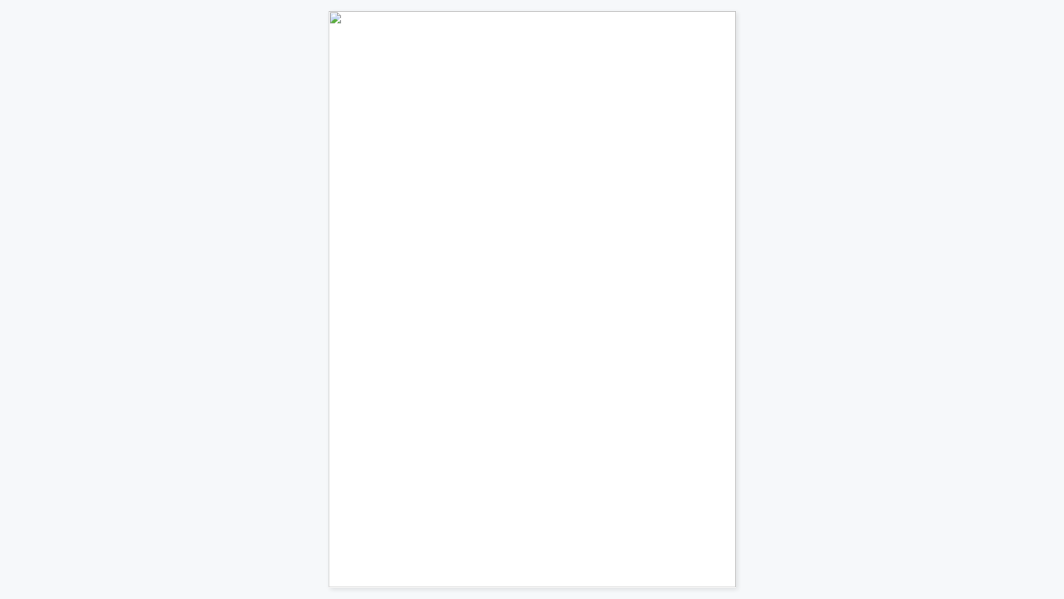
click at [784, 358] on div "Key Components Alerting and Incident Management Utilities operating a network o…" at bounding box center [532, 294] width 1064 height 588
